Goal: Transaction & Acquisition: Purchase product/service

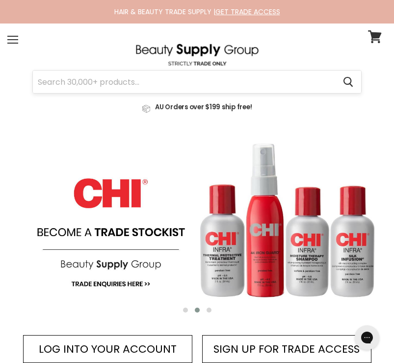
click at [132, 85] on input "Search" at bounding box center [184, 82] width 302 height 23
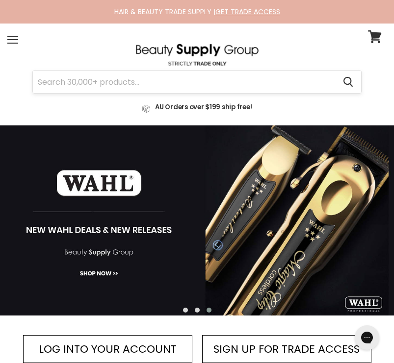
click at [153, 83] on input "Search" at bounding box center [184, 82] width 302 height 23
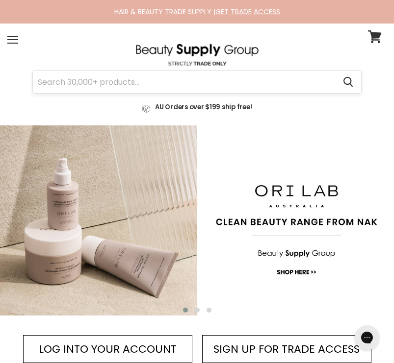
paste input "heatless curlers"
type input "heatless curlers"
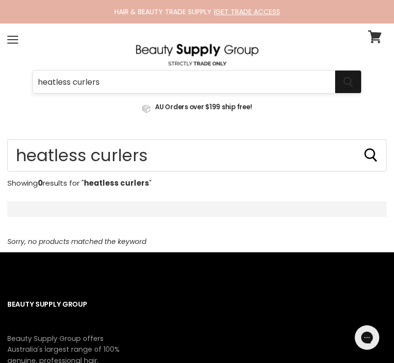
click at [347, 79] on icon "Search" at bounding box center [348, 82] width 10 height 10
click at [85, 84] on input "heatless curlers" at bounding box center [184, 82] width 302 height 23
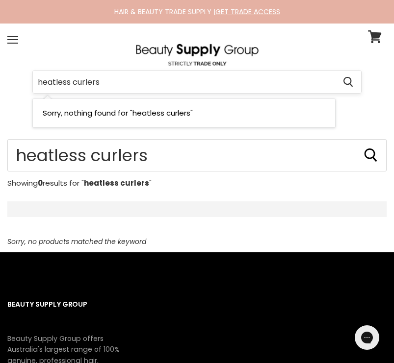
click at [109, 82] on input "heatless curlers" at bounding box center [184, 82] width 302 height 23
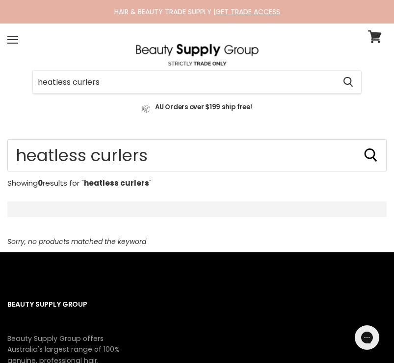
click at [109, 82] on input "heatless curlers" at bounding box center [184, 82] width 302 height 23
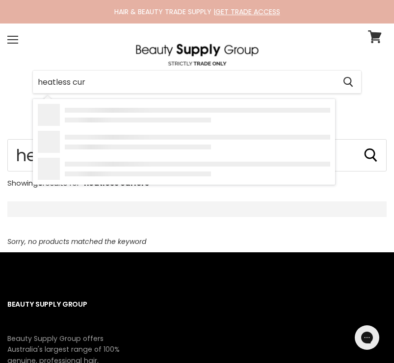
type input "heatless cu"
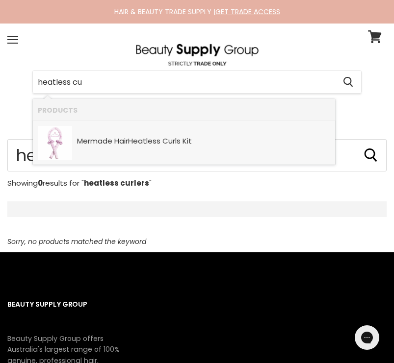
click at [112, 136] on div "Mermade Hair Heatless Cu rls Kit SKU: 0754590385169 Mermade Hair" at bounding box center [203, 136] width 253 height 21
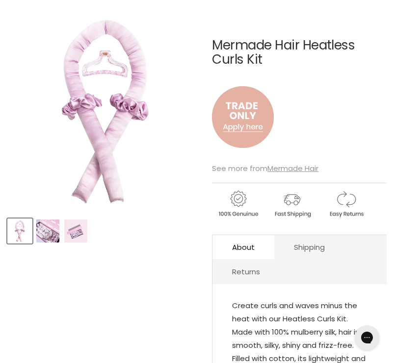
scroll to position [125, 0]
click at [53, 232] on img "Product thumbnails" at bounding box center [47, 231] width 23 height 23
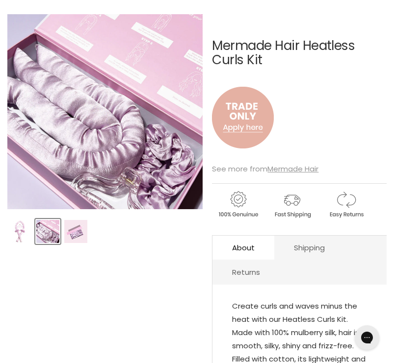
click at [79, 230] on img "Product thumbnails" at bounding box center [75, 231] width 23 height 23
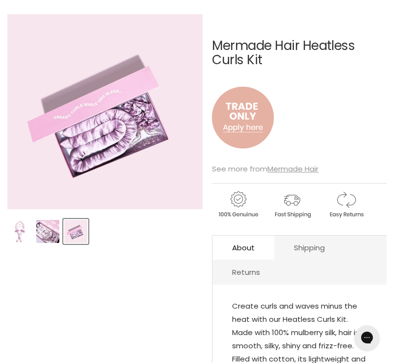
click at [48, 230] on img "Product thumbnails" at bounding box center [47, 231] width 23 height 23
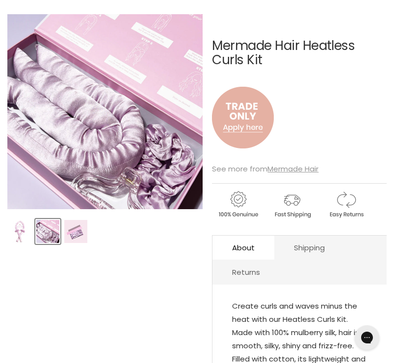
click at [26, 232] on img "Product thumbnails" at bounding box center [19, 231] width 23 height 23
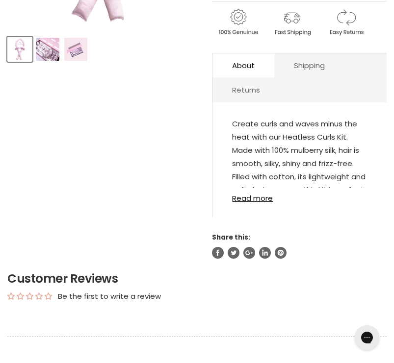
scroll to position [318, 0]
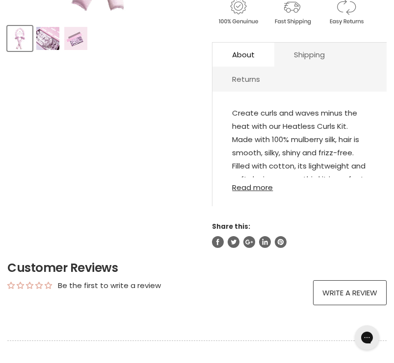
click at [252, 187] on link "Read more" at bounding box center [299, 185] width 135 height 14
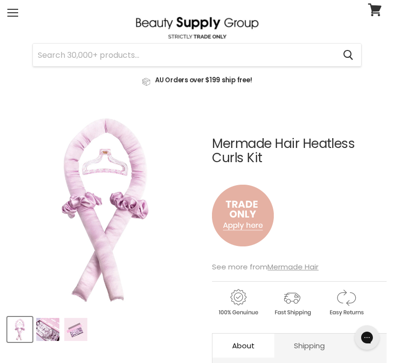
scroll to position [0, 0]
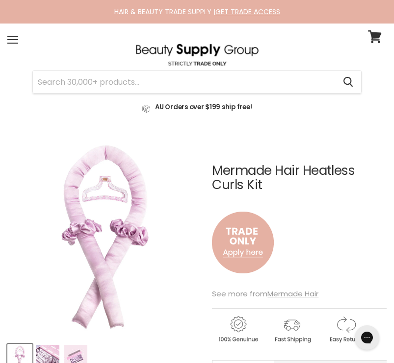
drag, startPoint x: 215, startPoint y: 166, endPoint x: 268, endPoint y: 184, distance: 55.5
click at [268, 184] on h1 "Mermade Hair Heatless Curls Kit" at bounding box center [299, 178] width 175 height 28
copy h1 "Mermade Hair Heatless Curls Kit"
